Goal: Navigation & Orientation: Find specific page/section

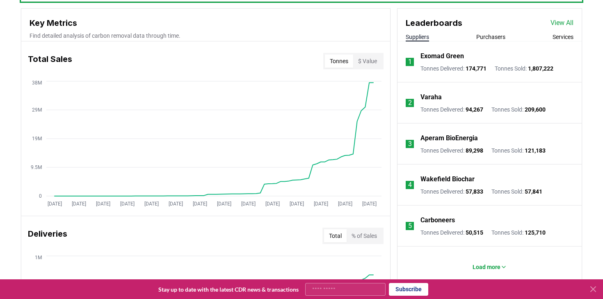
scroll to position [293, 0]
click at [571, 24] on link "View All" at bounding box center [562, 23] width 23 height 10
